Goal: Task Accomplishment & Management: Use online tool/utility

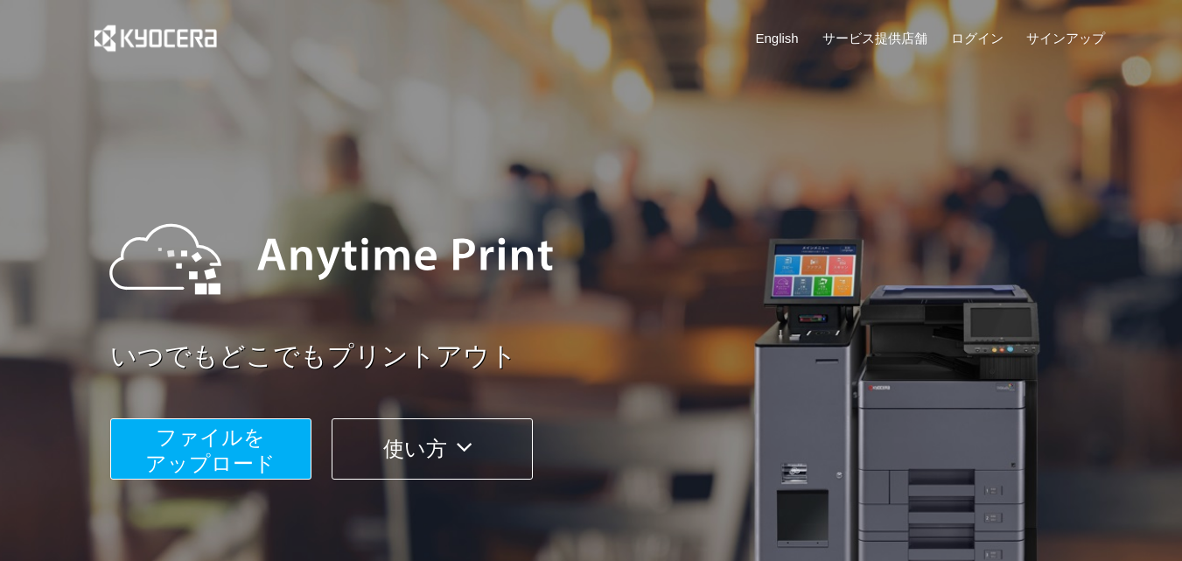
click at [236, 437] on span "ファイルを ​​アップロード" at bounding box center [210, 450] width 130 height 50
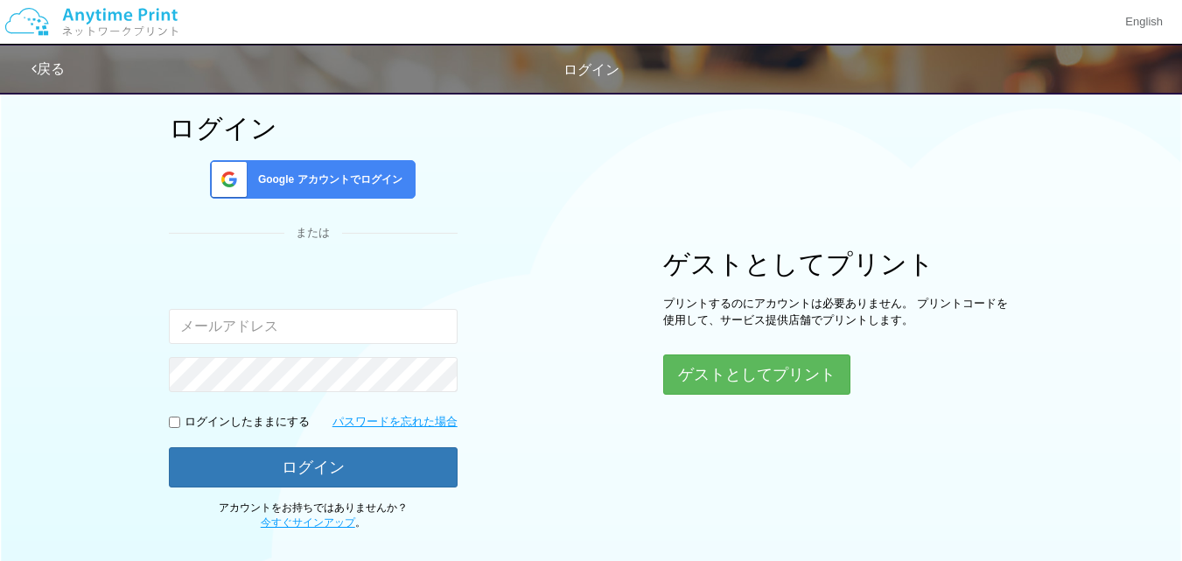
scroll to position [87, 0]
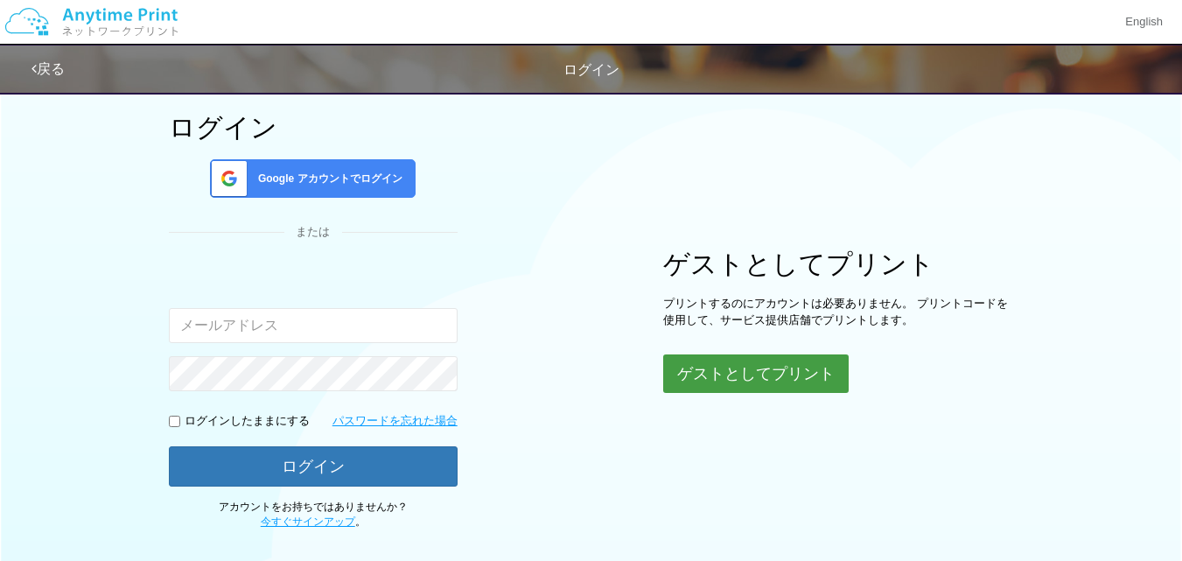
click at [763, 371] on button "ゲストとしてプリント" at bounding box center [755, 373] width 185 height 38
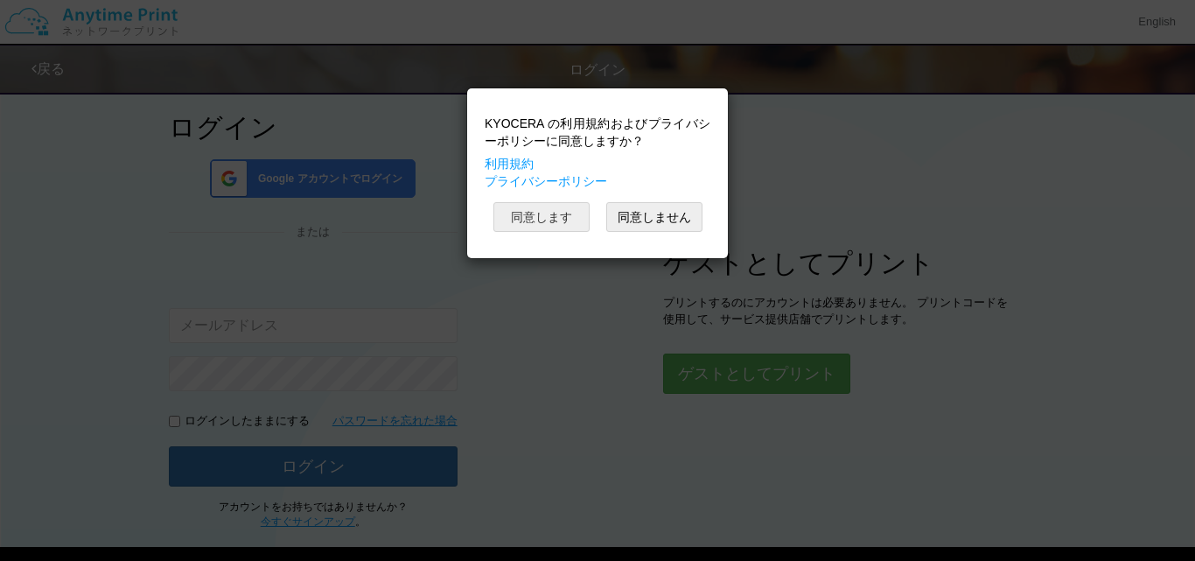
click at [549, 214] on button "同意します" at bounding box center [541, 217] width 96 height 30
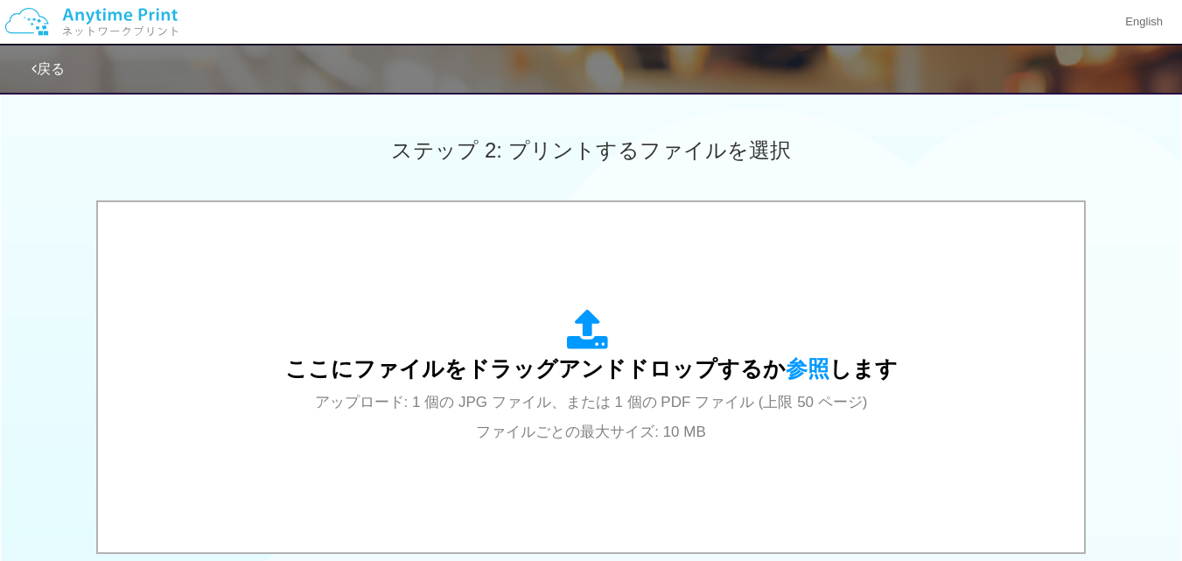
scroll to position [525, 0]
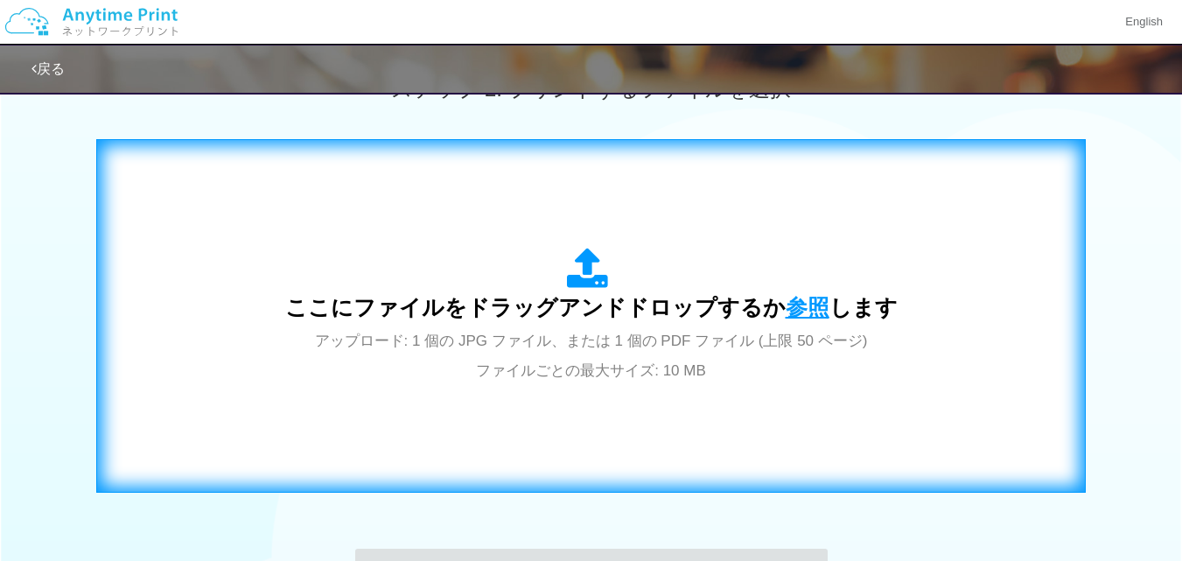
click at [808, 310] on span "参照" at bounding box center [808, 307] width 44 height 24
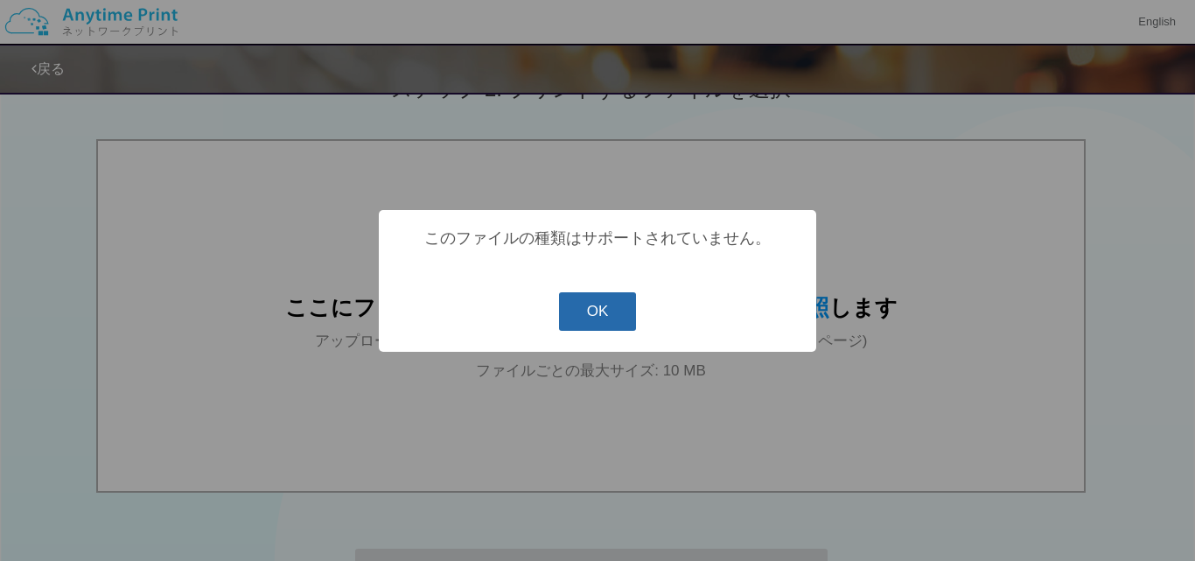
click at [617, 308] on button "OK" at bounding box center [598, 311] width 78 height 38
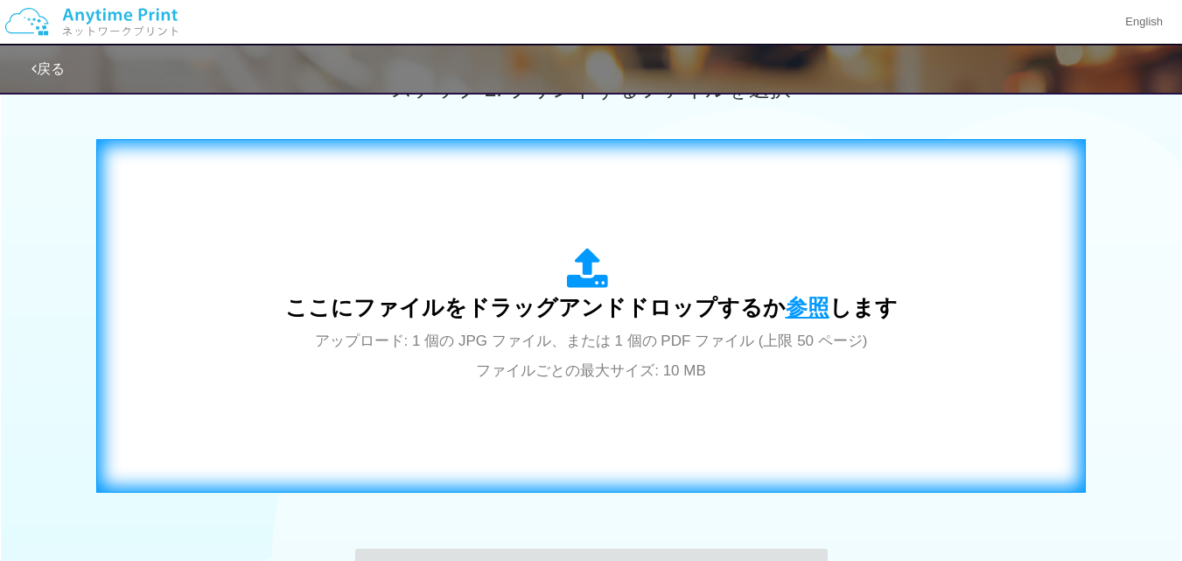
click at [786, 305] on span "参照" at bounding box center [808, 307] width 44 height 24
click at [812, 311] on span "参照" at bounding box center [808, 307] width 44 height 24
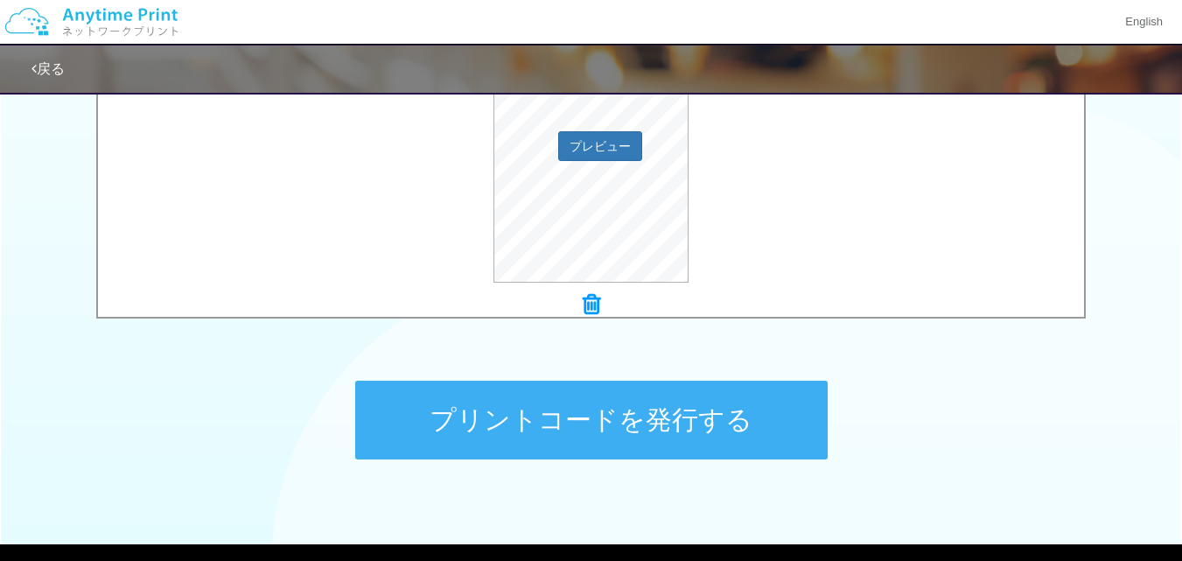
scroll to position [700, 0]
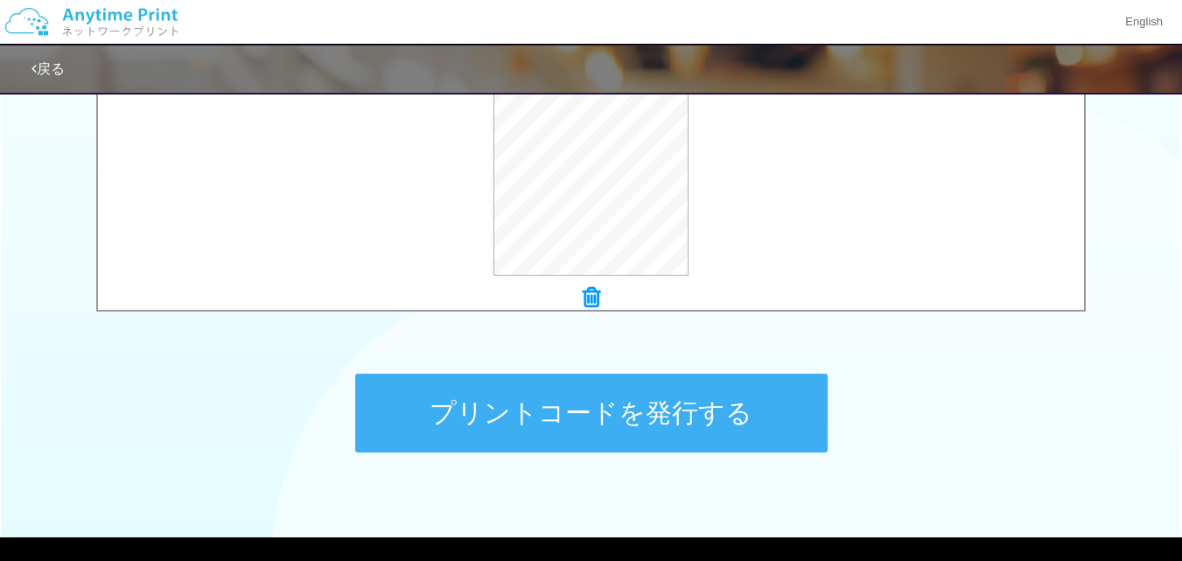
click at [730, 416] on button "プリントコードを発行する" at bounding box center [591, 413] width 472 height 79
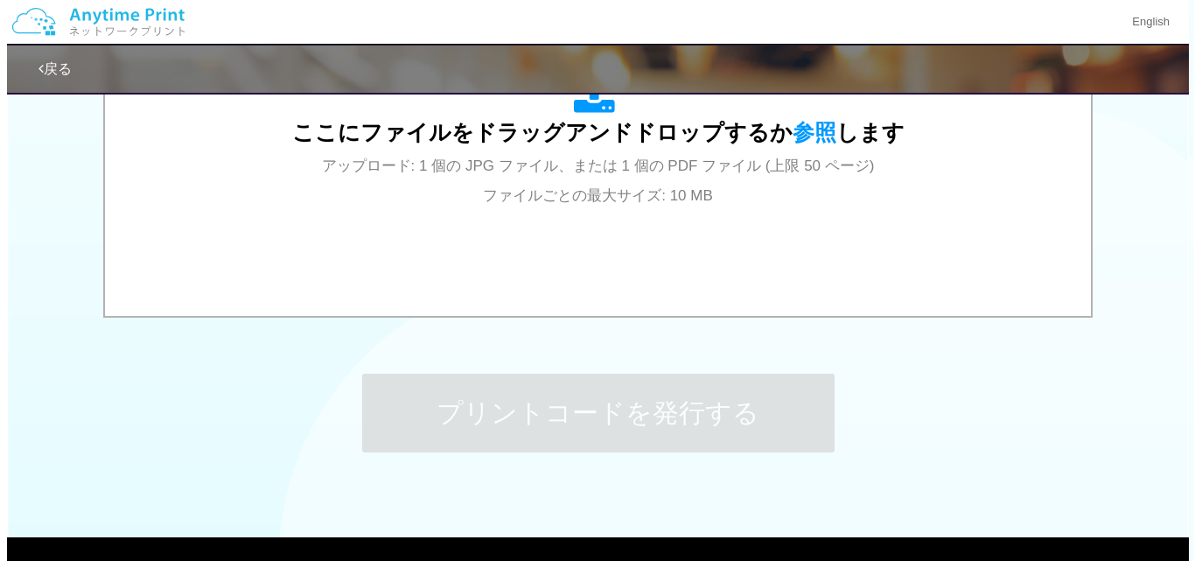
scroll to position [0, 0]
